Goal: Information Seeking & Learning: Learn about a topic

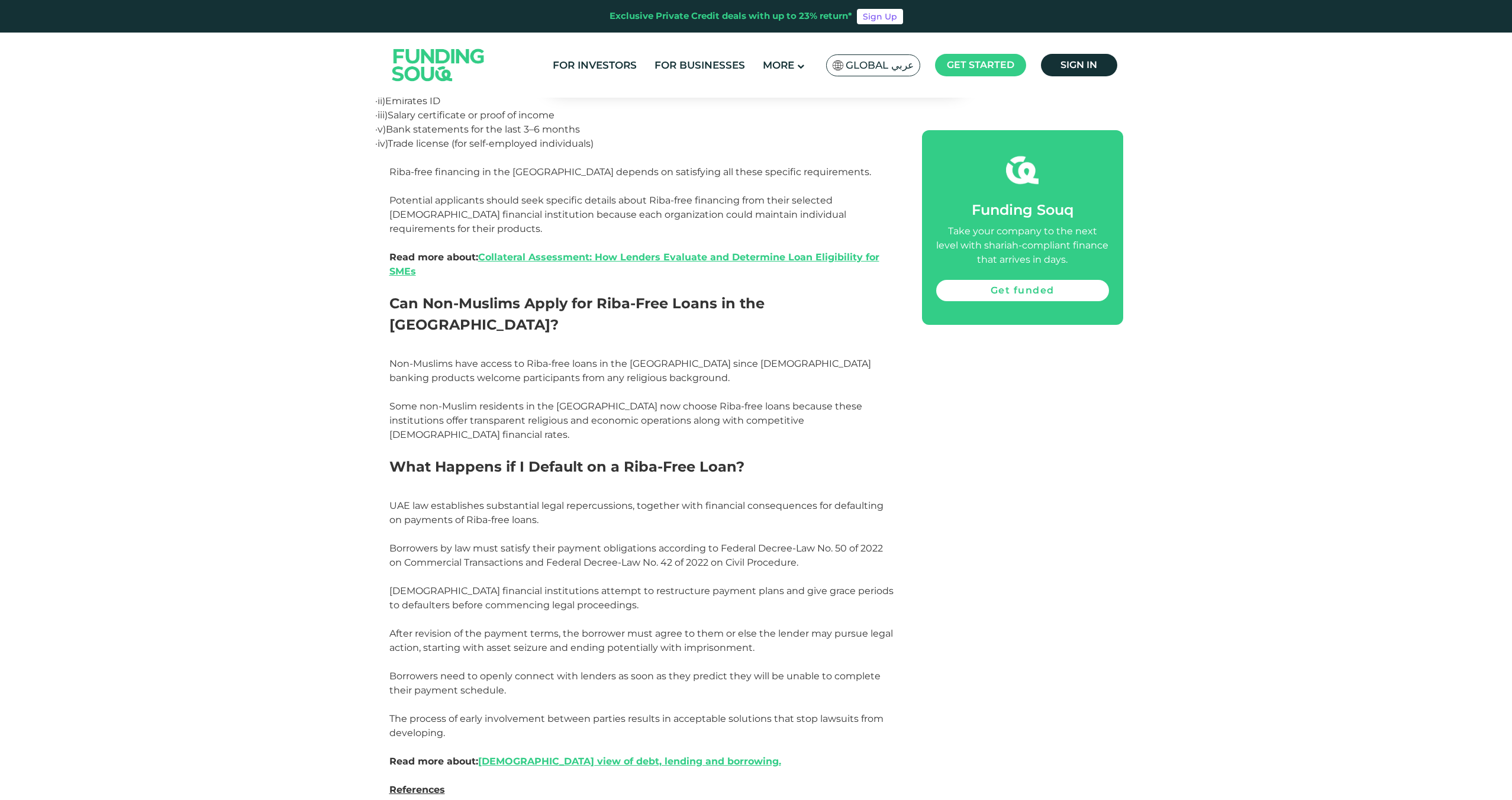
scroll to position [6043, 0]
